Goal: Task Accomplishment & Management: Manage account settings

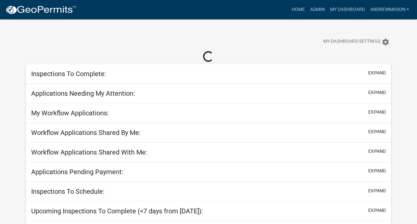
select select "3: 100"
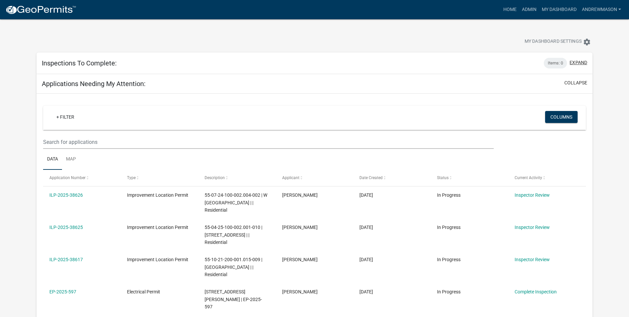
click at [417, 61] on button "expand" at bounding box center [579, 62] width 18 height 7
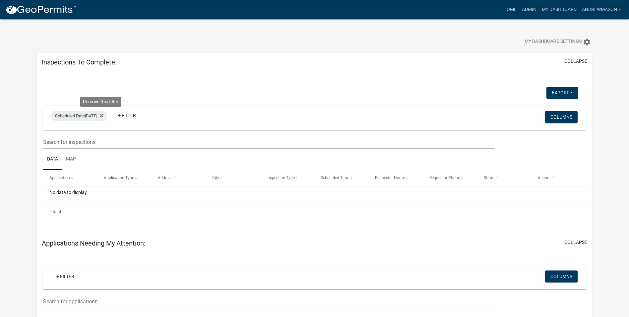
click at [104, 117] on icon at bounding box center [102, 115] width 4 height 4
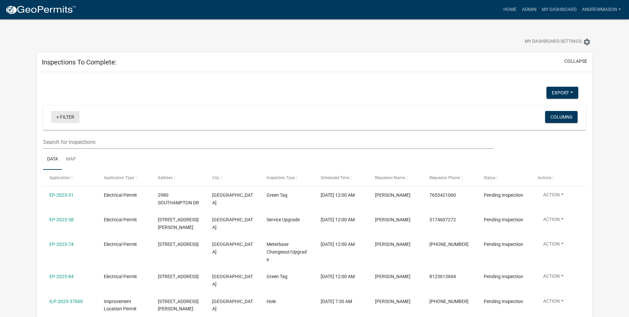
click at [66, 118] on link "+ Filter" at bounding box center [65, 117] width 29 height 12
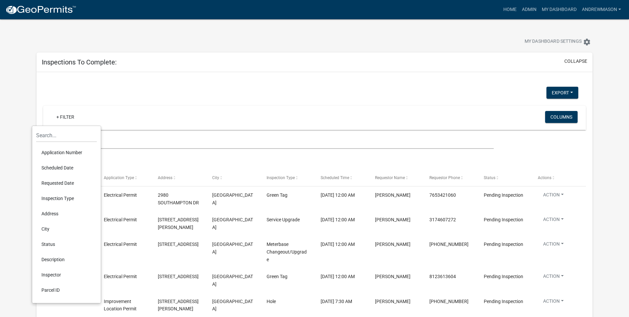
click at [62, 166] on li "Scheduled Date" at bounding box center [66, 167] width 61 height 15
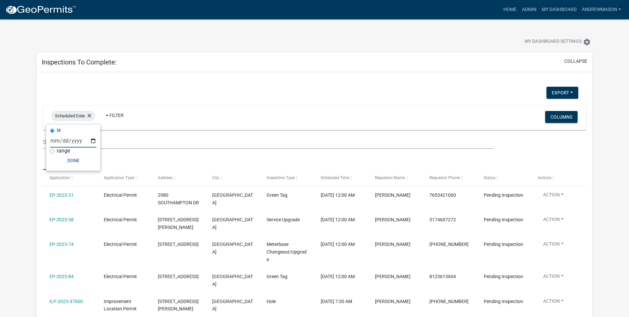
click at [91, 139] on input "date" at bounding box center [73, 141] width 46 height 14
type input "[DATE]"
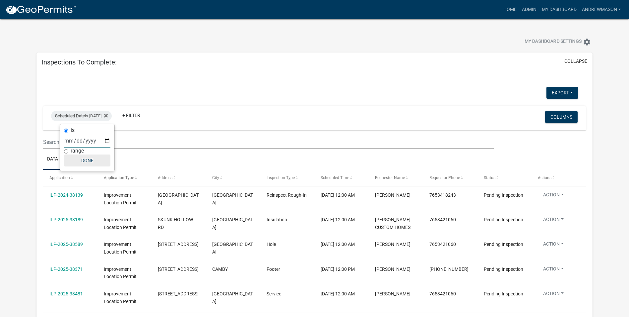
click at [82, 160] on button "Done" at bounding box center [87, 160] width 46 height 12
click at [108, 116] on icon at bounding box center [106, 115] width 4 height 5
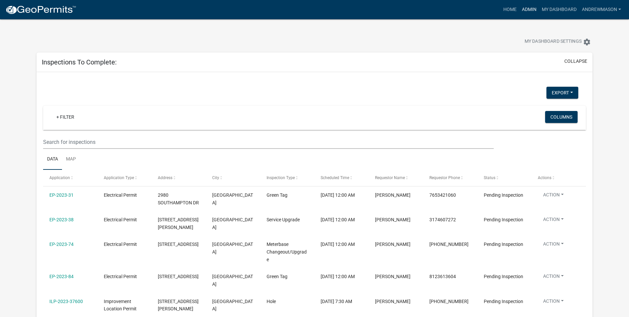
click at [417, 9] on link "Admin" at bounding box center [530, 9] width 20 height 13
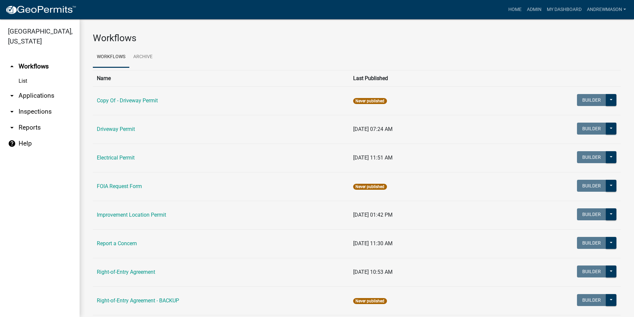
click at [44, 97] on link "arrow_drop_down Applications" at bounding box center [40, 96] width 80 height 16
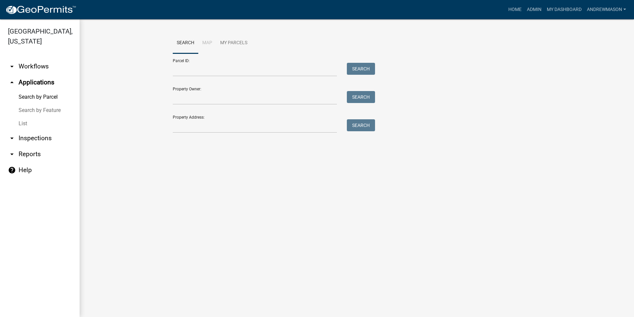
click at [25, 122] on link "List" at bounding box center [40, 123] width 80 height 13
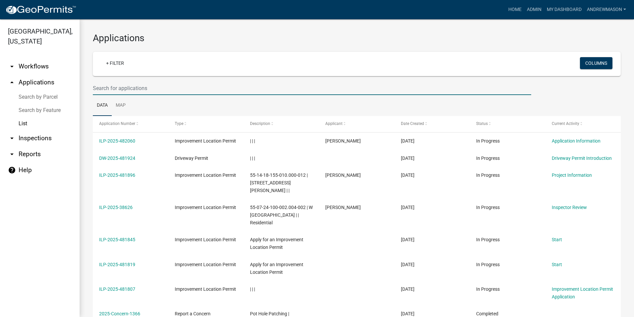
click at [138, 87] on input "text" at bounding box center [312, 88] width 439 height 14
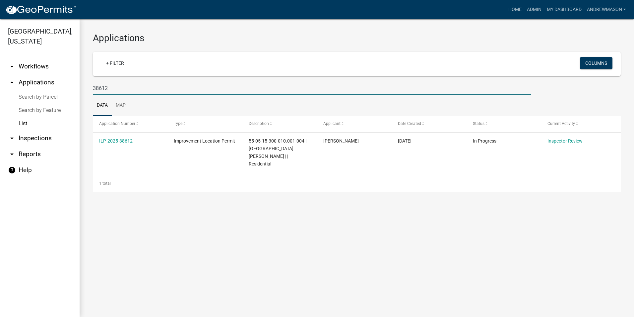
type input "38612"
click at [110, 141] on link "ILP-2025-38612" at bounding box center [116, 140] width 34 height 5
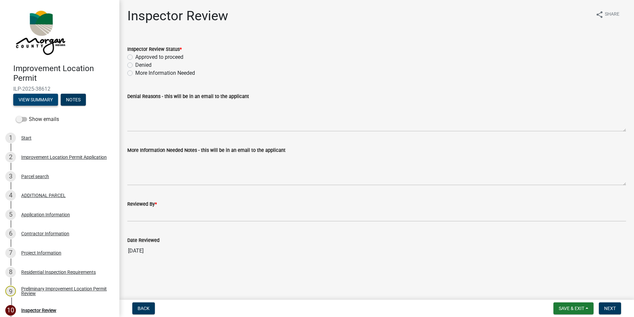
click at [36, 98] on button "View Summary" at bounding box center [35, 100] width 45 height 12
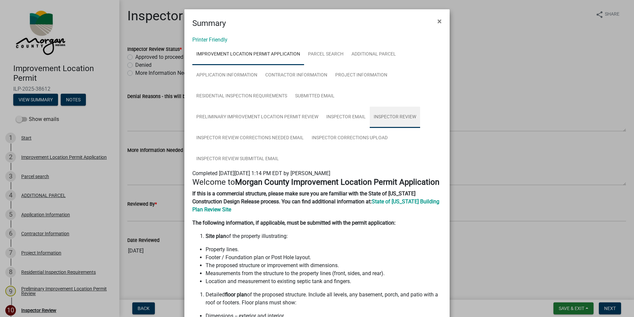
click at [397, 116] on link "Inspector Review" at bounding box center [395, 116] width 50 height 21
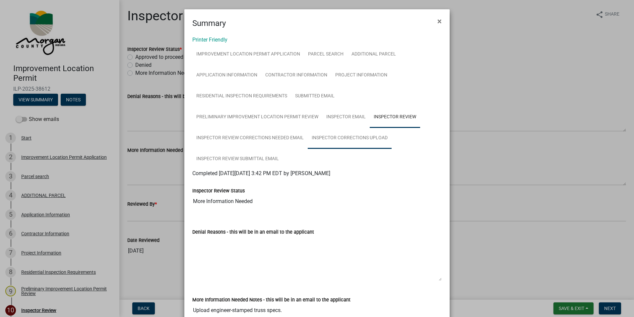
click at [346, 139] on link "Inspector Corrections Upload" at bounding box center [350, 137] width 84 height 21
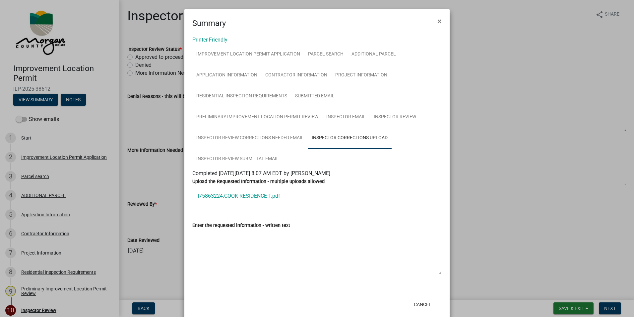
click at [246, 195] on link "I75863224.COOK RESIDENCE T.pdf" at bounding box center [316, 196] width 249 height 16
click at [417, 20] on span "×" at bounding box center [440, 21] width 4 height 9
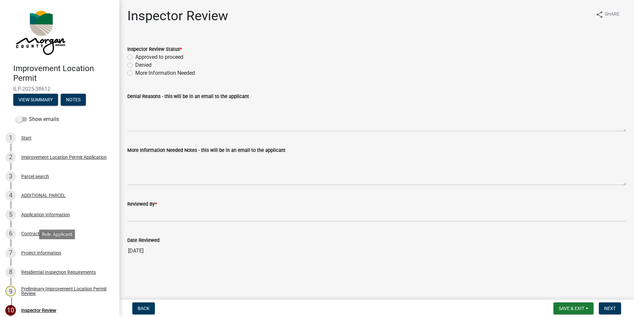
click at [41, 223] on div "Project Information" at bounding box center [41, 252] width 40 height 5
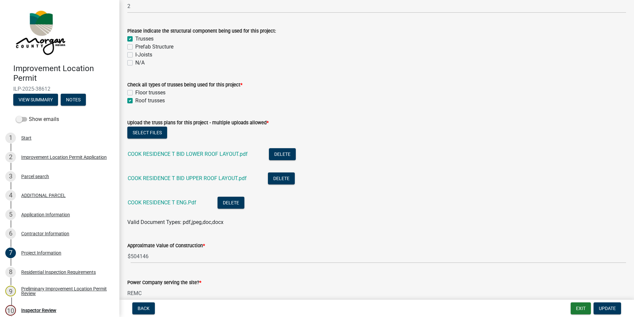
scroll to position [630, 0]
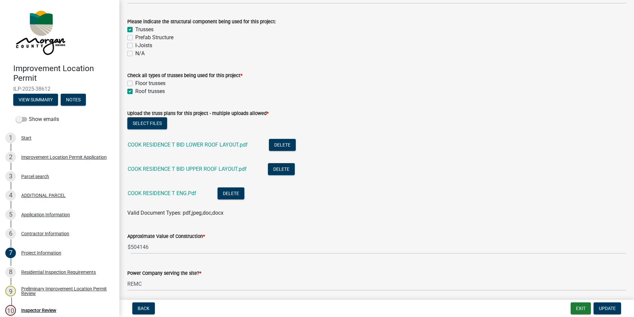
click at [203, 145] on link "COOK RESIDENCE T BID LOWER ROOF LAYOUT.pdf" at bounding box center [188, 144] width 120 height 6
click at [183, 169] on link "COOK RESIDENCE T BID UPPER ROOF LAYOUT.pdf" at bounding box center [187, 169] width 119 height 6
click at [169, 190] on link "COOK RESIDENCE T ENG.Pdf" at bounding box center [162, 193] width 69 height 6
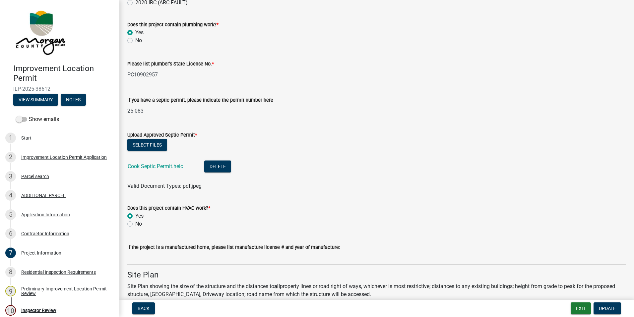
scroll to position [1194, 0]
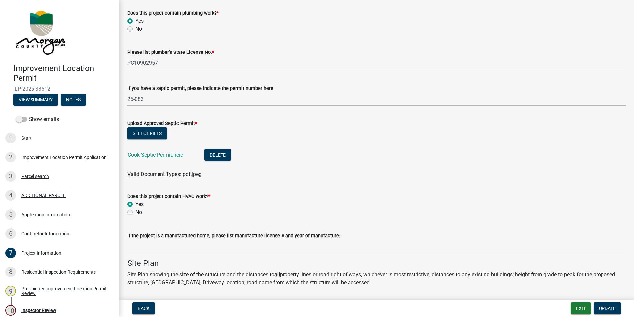
click at [162, 156] on link "Cook Septic Permit.heic" at bounding box center [155, 154] width 55 height 6
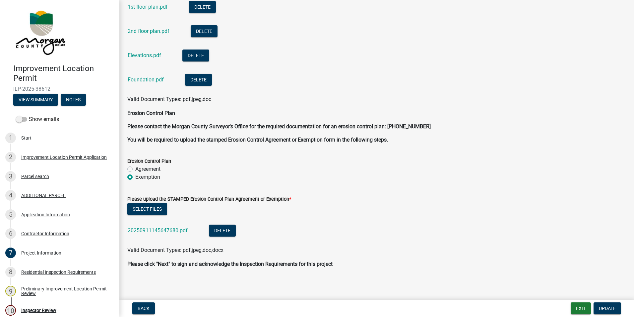
scroll to position [1802, 0]
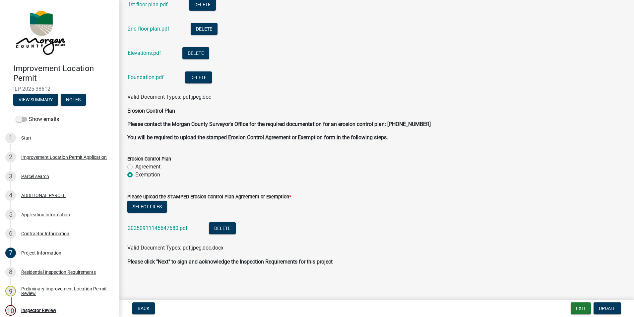
click at [166, 223] on div "20250911145647680.pdf" at bounding box center [163, 229] width 71 height 14
click at [166, 223] on link "20250911145647680.pdf" at bounding box center [158, 228] width 60 height 6
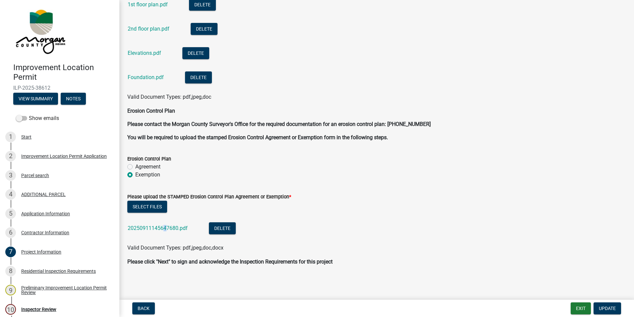
scroll to position [0, 0]
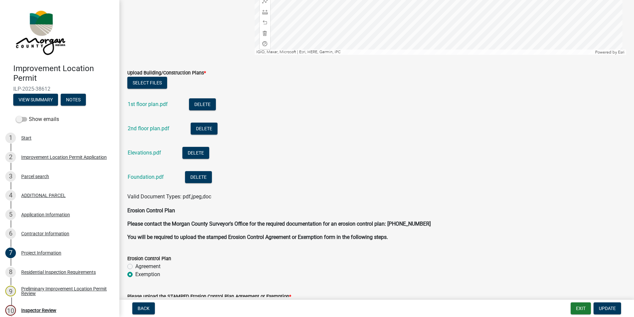
click at [245, 170] on li "Foundation.pdf Delete" at bounding box center [376, 178] width 499 height 24
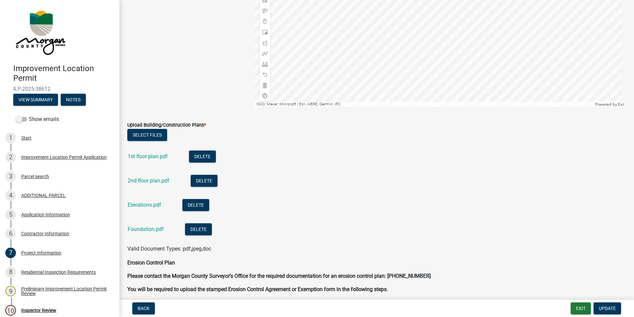
scroll to position [1802, 0]
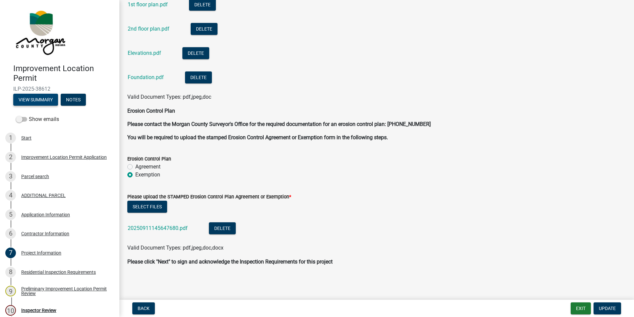
click at [48, 101] on button "View Summary" at bounding box center [35, 100] width 45 height 12
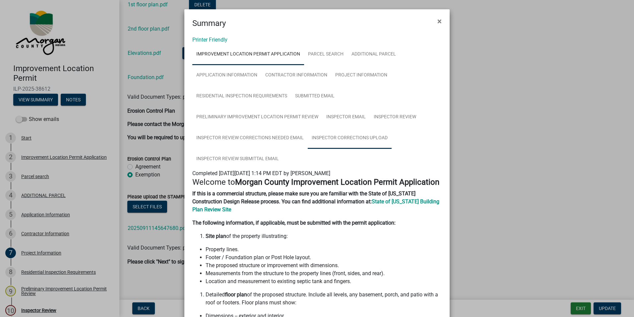
click at [345, 138] on link "Inspector Corrections Upload" at bounding box center [350, 137] width 84 height 21
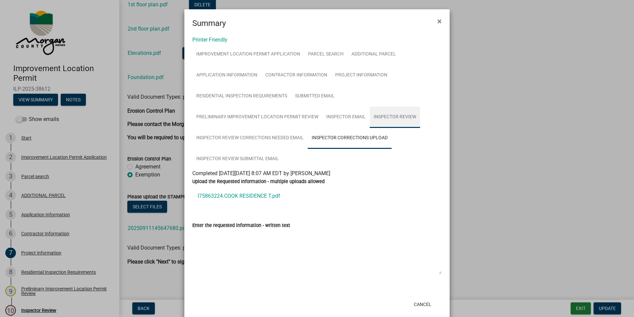
click at [397, 117] on link "Inspector Review" at bounding box center [395, 116] width 50 height 21
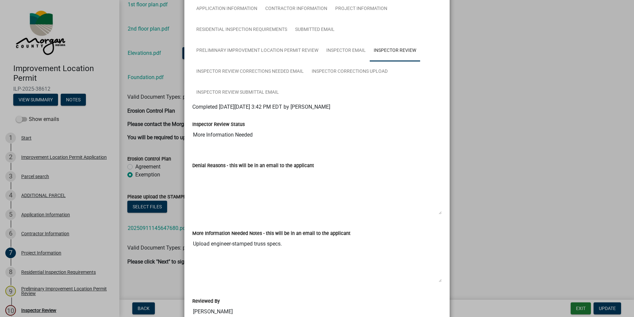
scroll to position [0, 0]
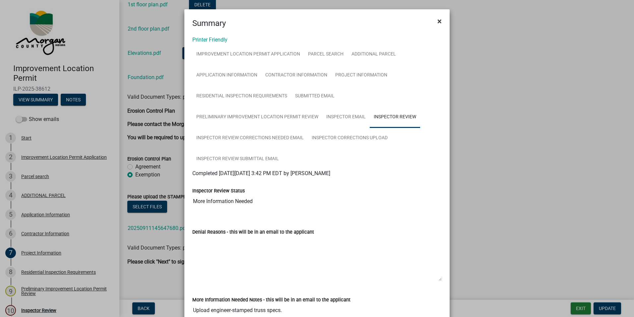
click at [417, 21] on span "×" at bounding box center [440, 21] width 4 height 9
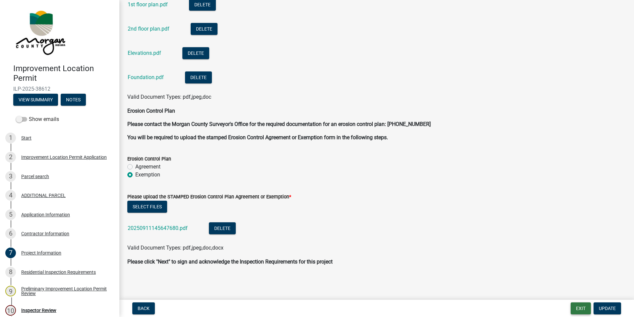
click at [417, 223] on button "Exit" at bounding box center [581, 308] width 20 height 12
